Goal: Navigation & Orientation: Find specific page/section

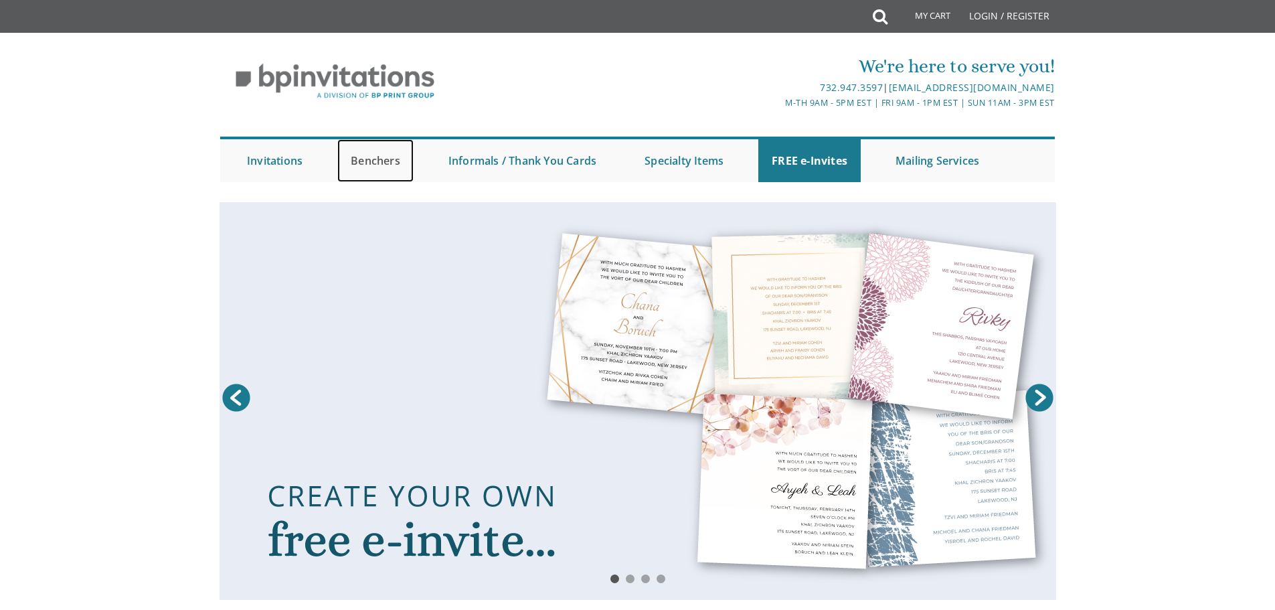
click at [388, 163] on link "Benchers" at bounding box center [375, 160] width 76 height 43
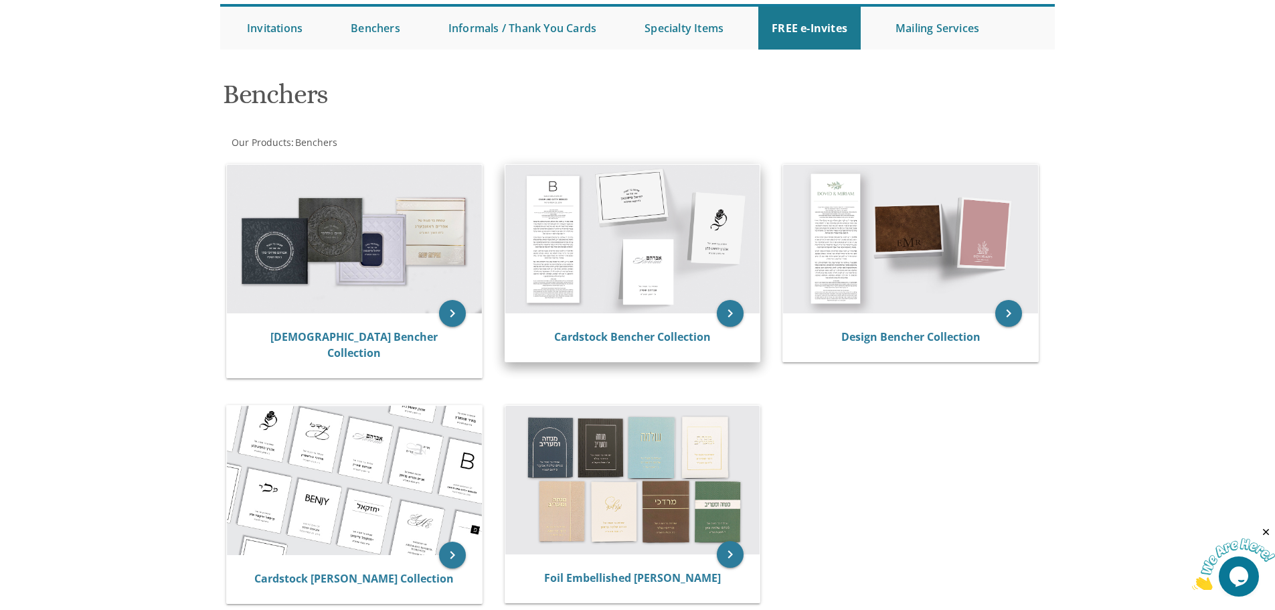
scroll to position [134, 0]
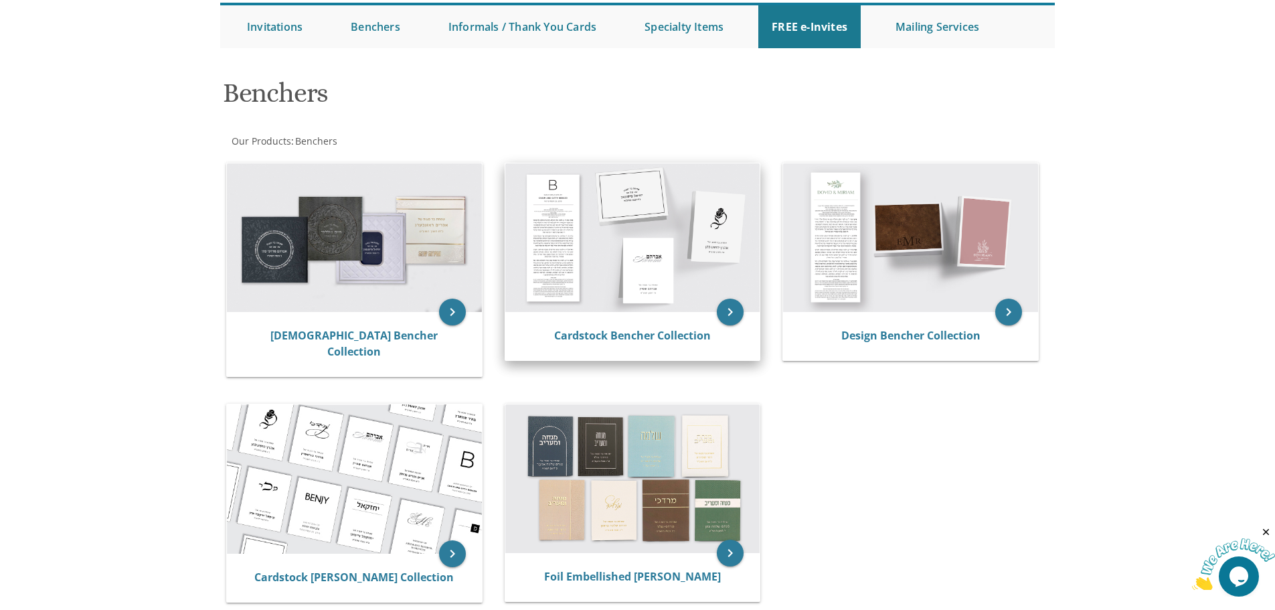
click at [584, 229] on img at bounding box center [632, 237] width 255 height 149
click at [564, 238] on img at bounding box center [632, 237] width 255 height 149
click at [711, 309] on img at bounding box center [632, 237] width 255 height 149
click at [726, 310] on icon "keyboard_arrow_right" at bounding box center [730, 312] width 27 height 27
click at [726, 313] on icon "keyboard_arrow_right" at bounding box center [730, 312] width 27 height 27
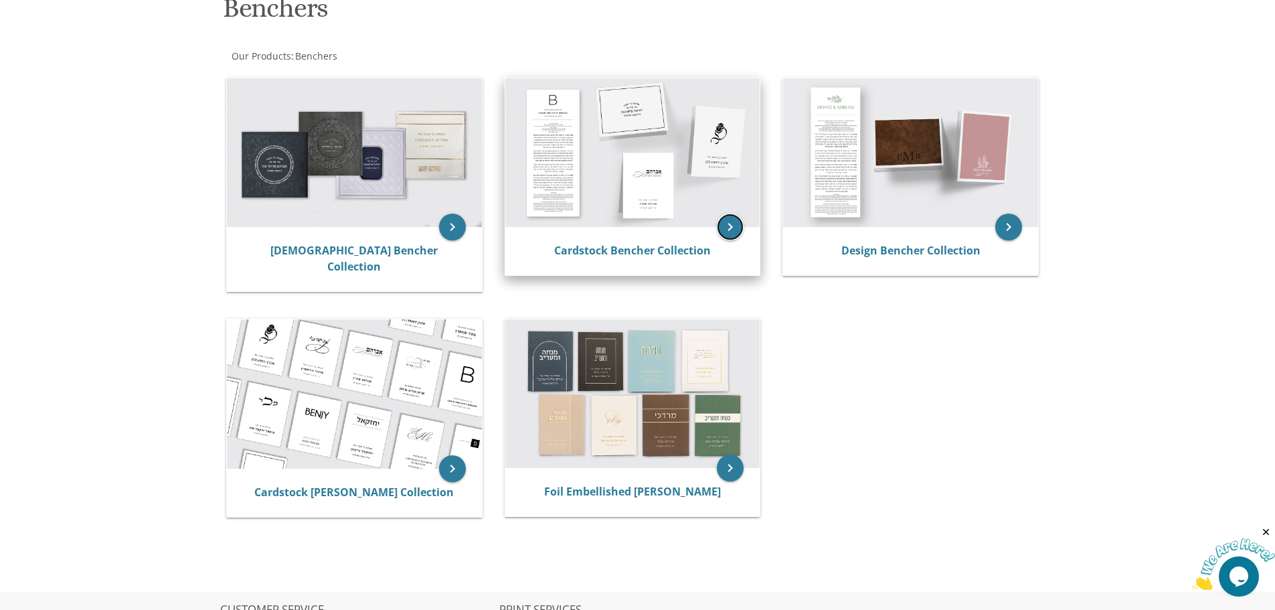
scroll to position [59, 0]
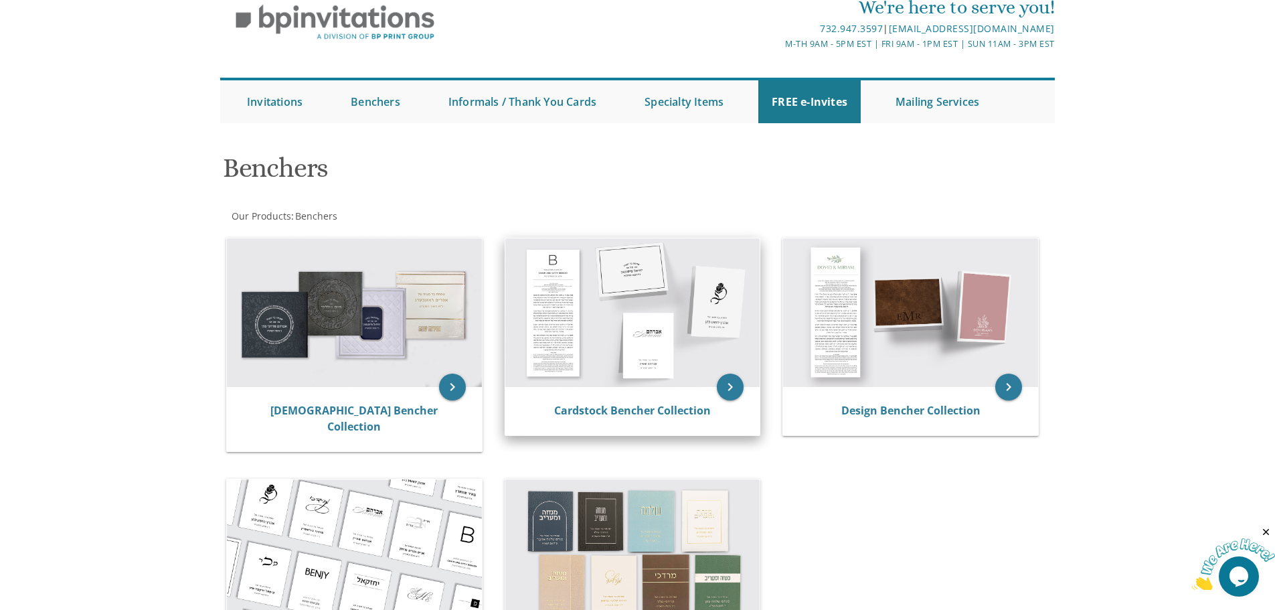
click at [661, 402] on div "Cardstock Bencher Collection" at bounding box center [632, 411] width 255 height 48
click at [654, 408] on link "Cardstock Bencher Collection" at bounding box center [632, 410] width 157 height 15
